Goal: Information Seeking & Learning: Learn about a topic

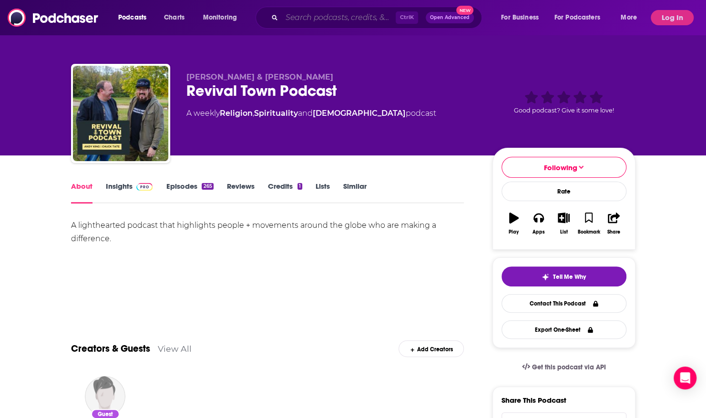
click at [331, 21] on input "Search podcasts, credits, & more..." at bounding box center [339, 17] width 114 height 15
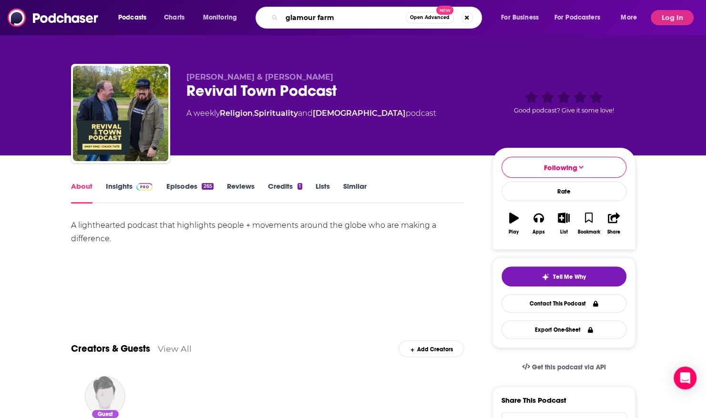
type input "glamour farms"
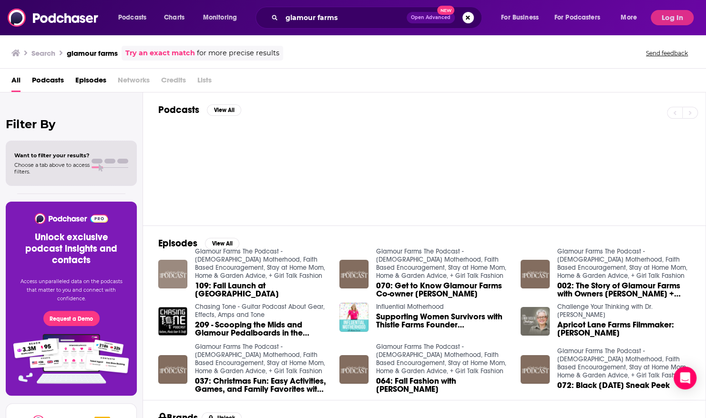
click at [167, 267] on img "109: Fall Launch at Glamour Farms Boutique" at bounding box center [172, 274] width 29 height 29
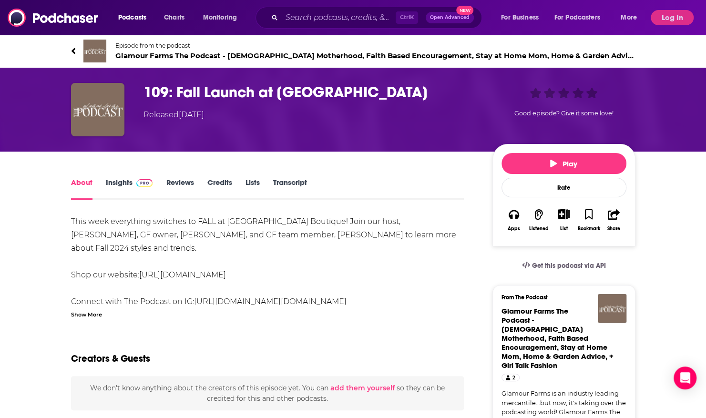
click at [103, 45] on img at bounding box center [94, 51] width 23 height 23
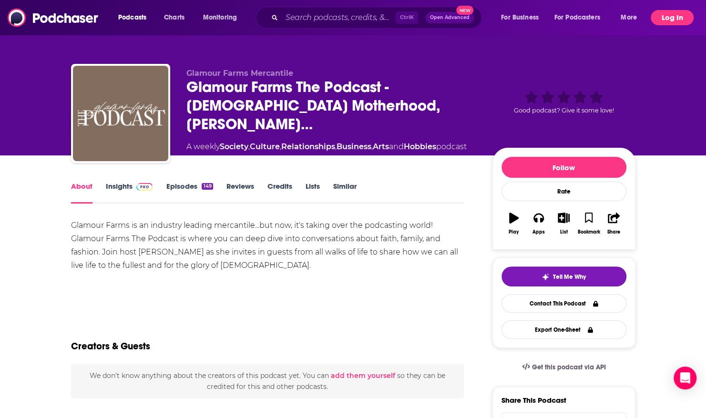
click at [679, 17] on button "Log In" at bounding box center [671, 17] width 43 height 15
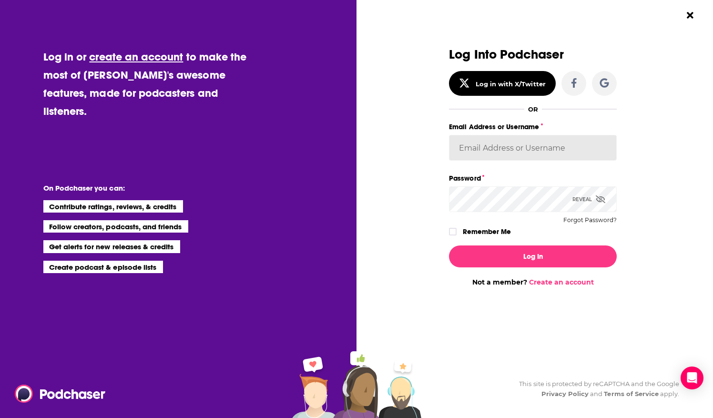
click at [488, 147] on input "Email Address or Username" at bounding box center [533, 148] width 168 height 26
type input "[EMAIL_ADDRESS][DOMAIN_NAME]"
click at [449, 245] on button "Log In" at bounding box center [533, 256] width 168 height 22
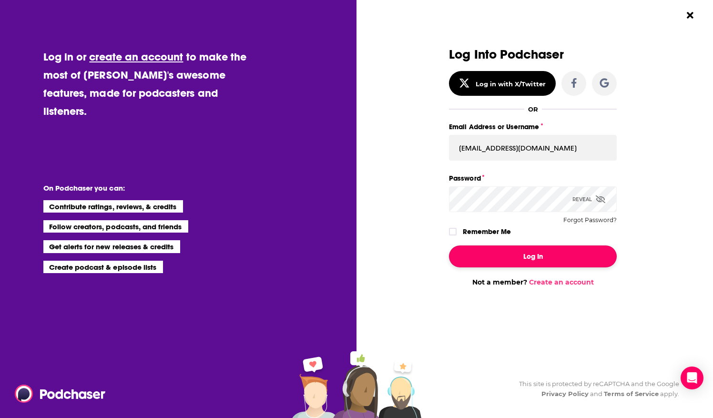
click at [536, 254] on button "Log In" at bounding box center [533, 256] width 168 height 22
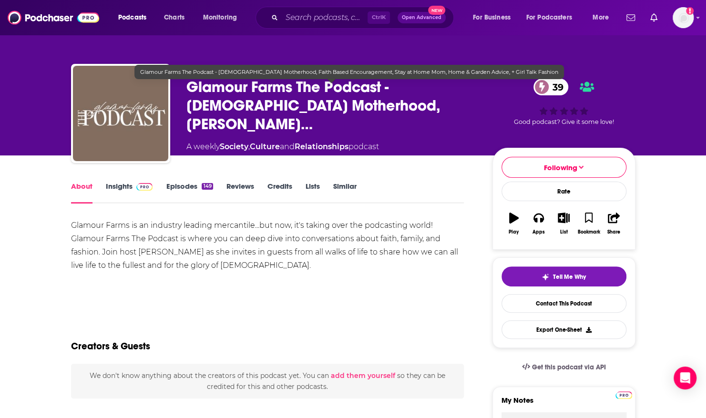
click at [209, 89] on span "Glamour Farms The Podcast - [DEMOGRAPHIC_DATA] Motherhood, [PERSON_NAME]…" at bounding box center [331, 106] width 291 height 56
click at [195, 89] on span "Glamour Farms The Podcast - [DEMOGRAPHIC_DATA] Motherhood, [PERSON_NAME]…" at bounding box center [331, 106] width 291 height 56
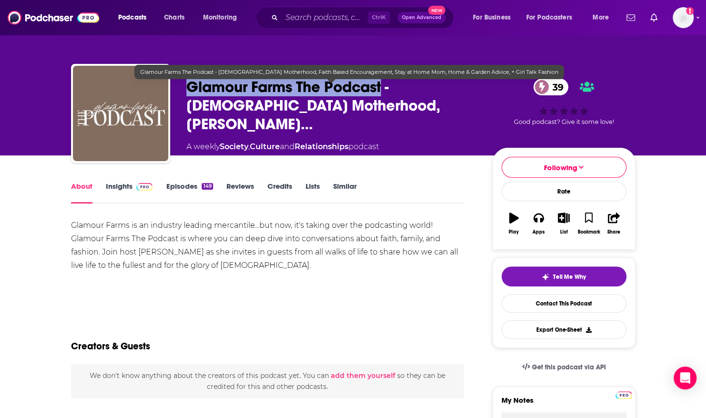
drag, startPoint x: 187, startPoint y: 89, endPoint x: 382, endPoint y: 90, distance: 194.9
click at [382, 90] on span "Glamour Farms The Podcast - [DEMOGRAPHIC_DATA] Motherhood, [PERSON_NAME]…" at bounding box center [331, 106] width 291 height 56
copy h1 "Glamour Farms The Podcast"
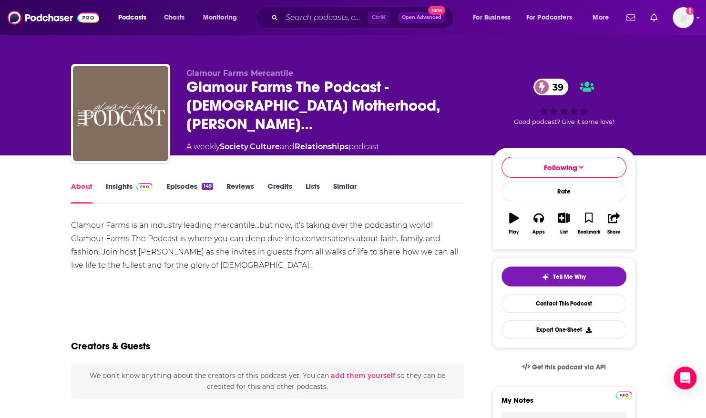
drag, startPoint x: 43, startPoint y: 70, endPoint x: 117, endPoint y: 23, distance: 88.0
click at [43, 70] on div "Glamour Farms Mercantile Glamour Farms The Podcast - [DEMOGRAPHIC_DATA] Motherh…" at bounding box center [353, 77] width 706 height 155
